Goal: Task Accomplishment & Management: Use online tool/utility

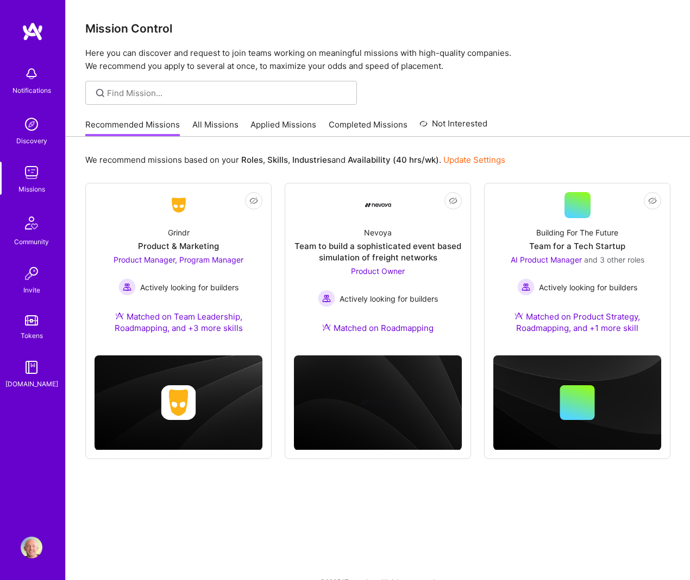
click at [220, 128] on link "All Missions" at bounding box center [215, 128] width 46 height 18
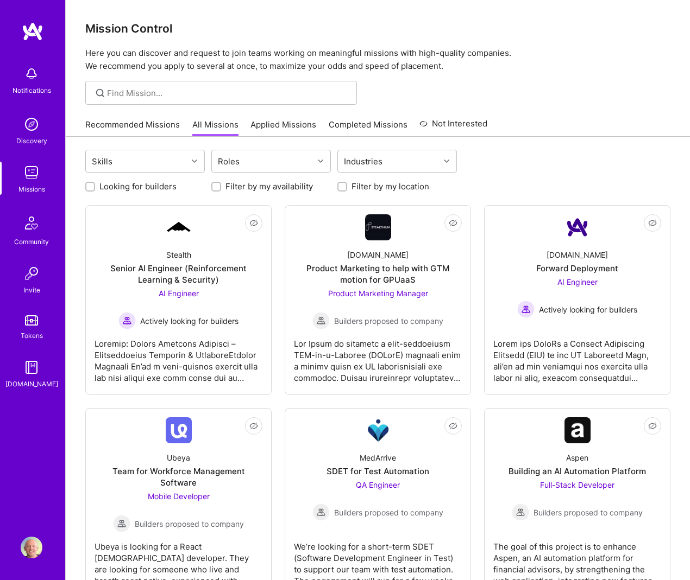
click at [119, 186] on label "Looking for builders" at bounding box center [137, 186] width 77 height 11
click at [95, 186] on input "Looking for builders" at bounding box center [91, 188] width 8 height 8
checkbox input "true"
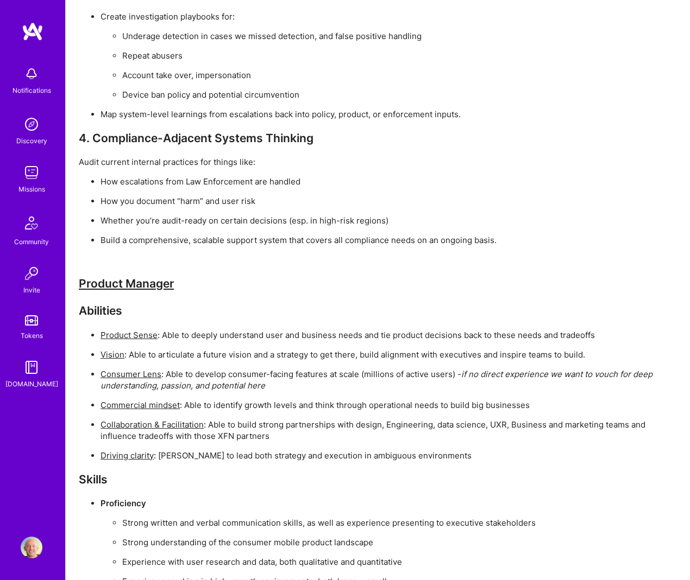
scroll to position [3708, 0]
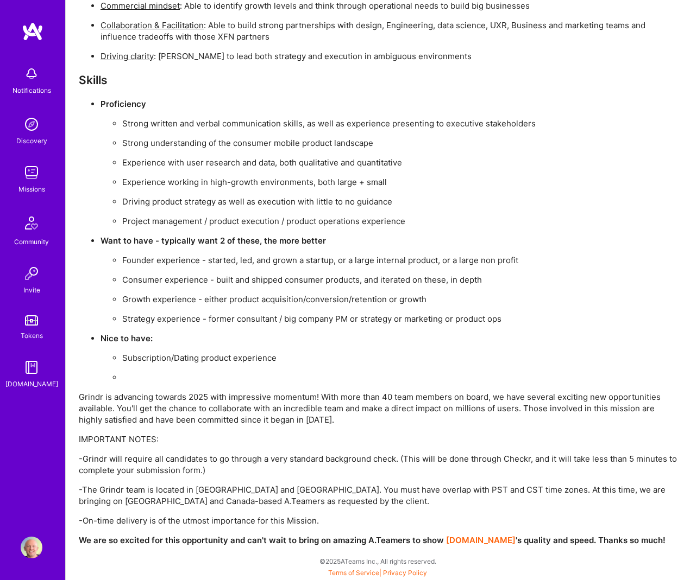
click at [512, 459] on p "-Grindr will require all candidates to go through a very standard background ch…" at bounding box center [378, 464] width 598 height 23
copy p "Checkr"
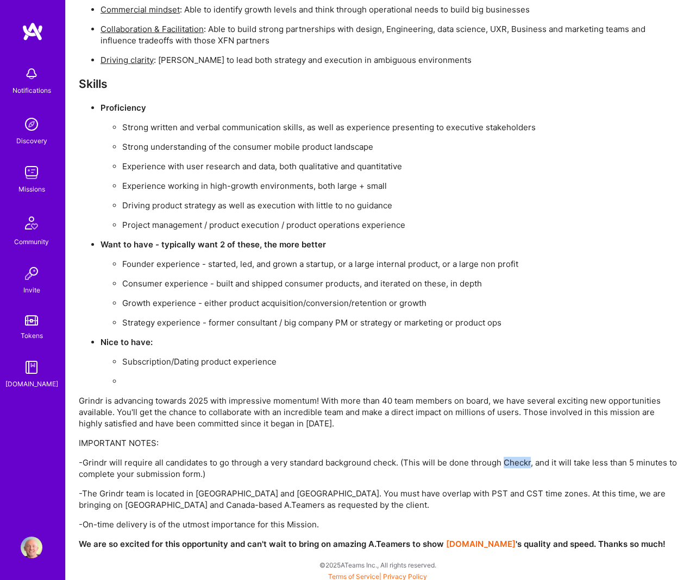
scroll to position [3704, 0]
click at [527, 210] on p "Driving product strategy as well as execution with little to no guidance" at bounding box center [399, 205] width 554 height 11
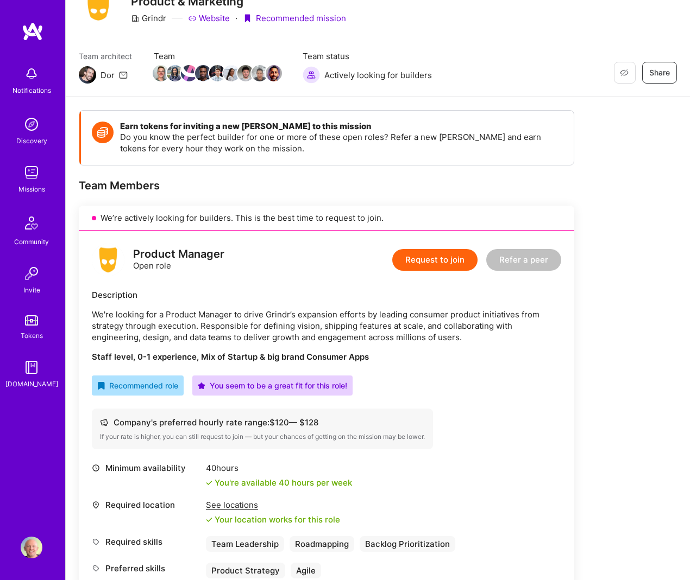
scroll to position [37, 0]
